Goal: Task Accomplishment & Management: Manage account settings

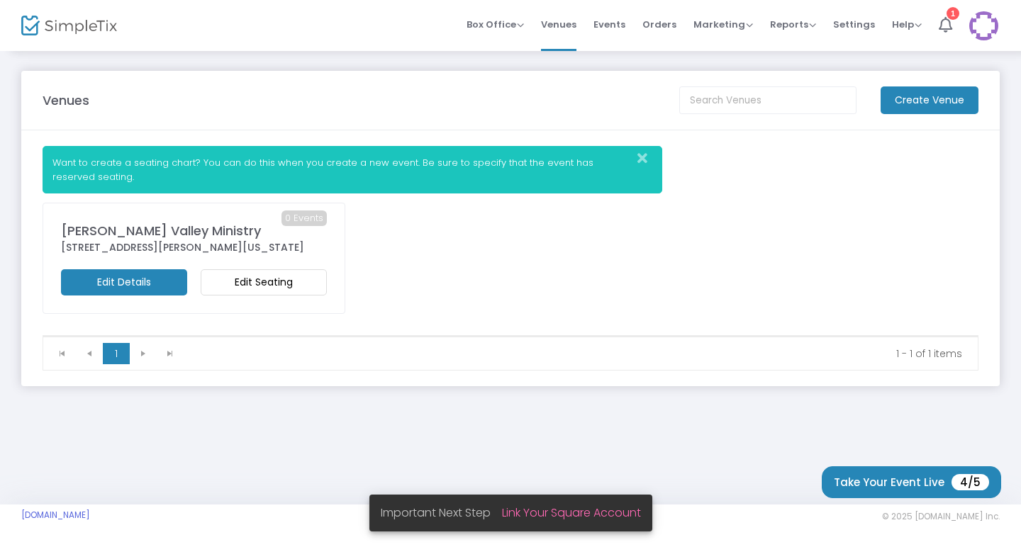
click at [138, 283] on m-button "Edit Details" at bounding box center [124, 282] width 126 height 26
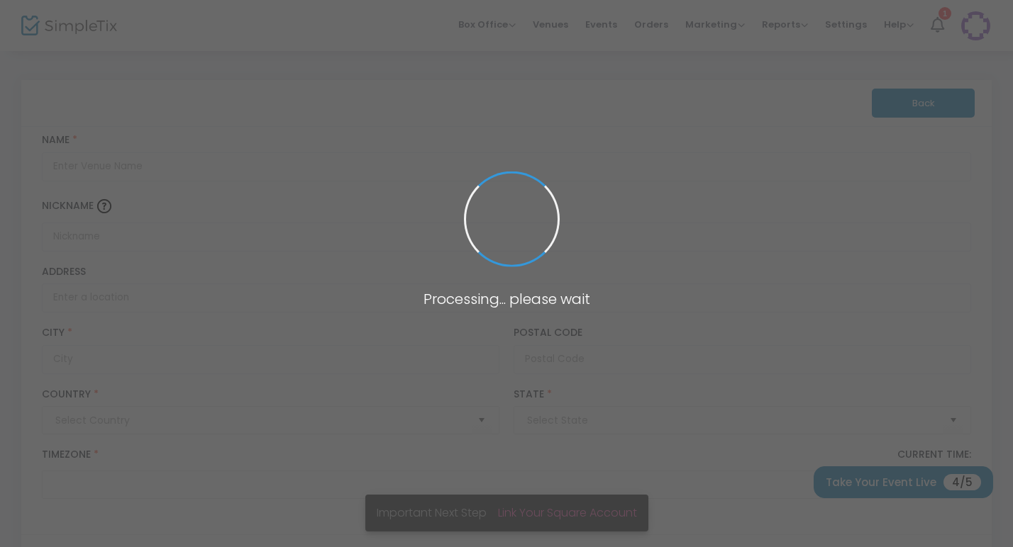
type input "[GEOGRAPHIC_DATA]"
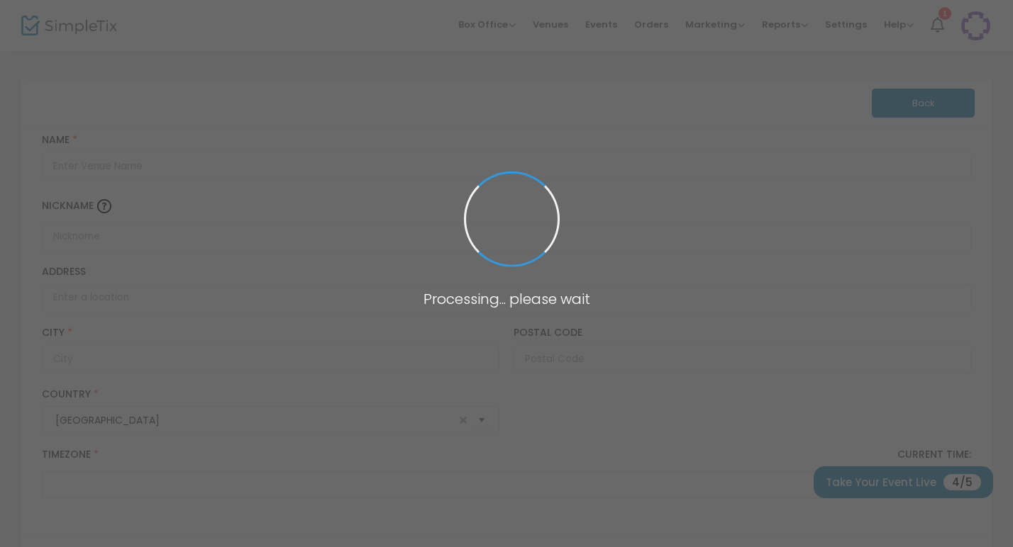
type input "[PERSON_NAME] Valley Ministry"
type input "[STREET_ADDRESS][PERSON_NAME]"
type input "[GEOGRAPHIC_DATA]"
type input "94114"
type input "[GEOGRAPHIC_DATA]"
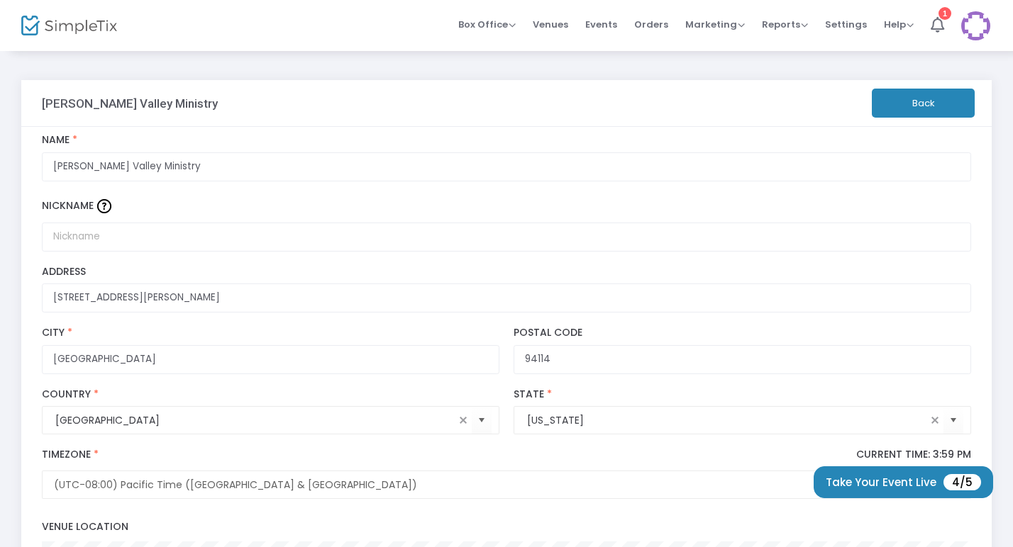
click at [903, 104] on button "Back" at bounding box center [922, 103] width 103 height 29
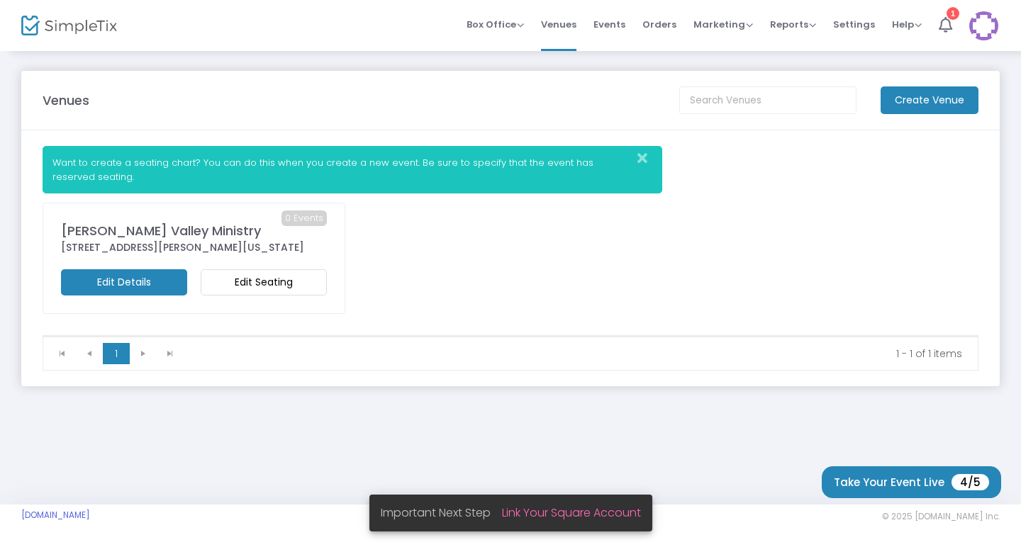
click at [279, 281] on m-button "Edit Seating" at bounding box center [264, 282] width 126 height 26
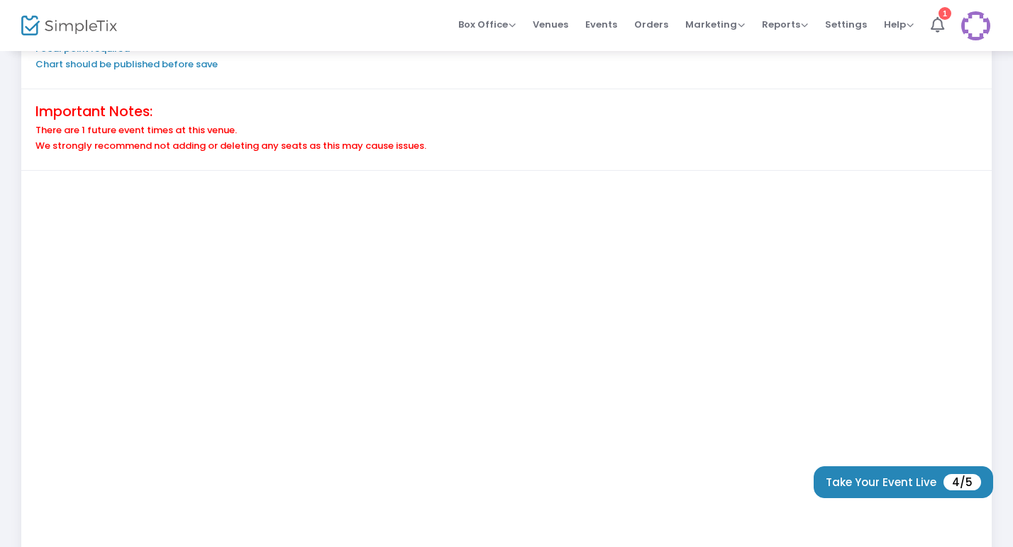
scroll to position [112, 0]
